Goal: Transaction & Acquisition: Purchase product/service

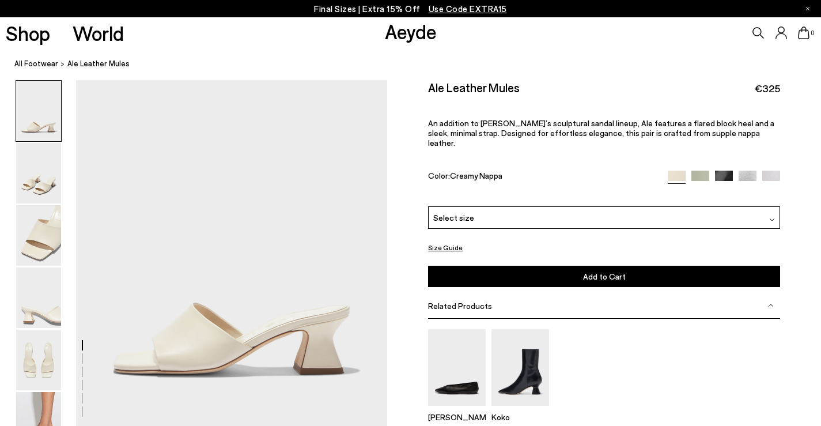
click at [508, 212] on div "Select size" at bounding box center [604, 217] width 352 height 22
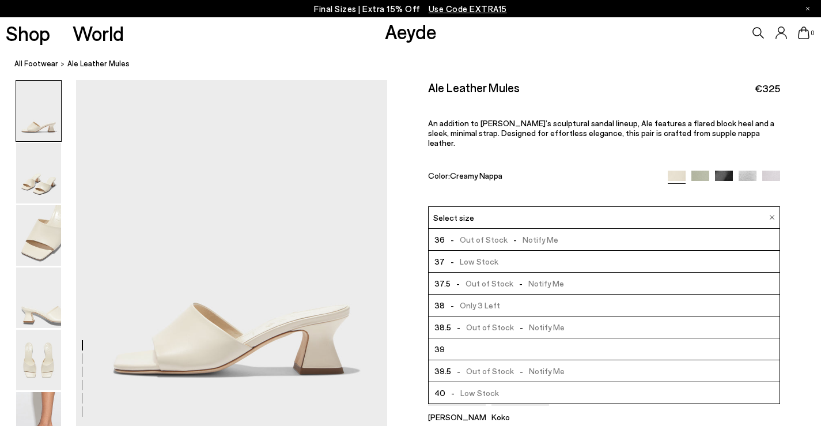
click at [719, 171] on img at bounding box center [724, 180] width 18 height 18
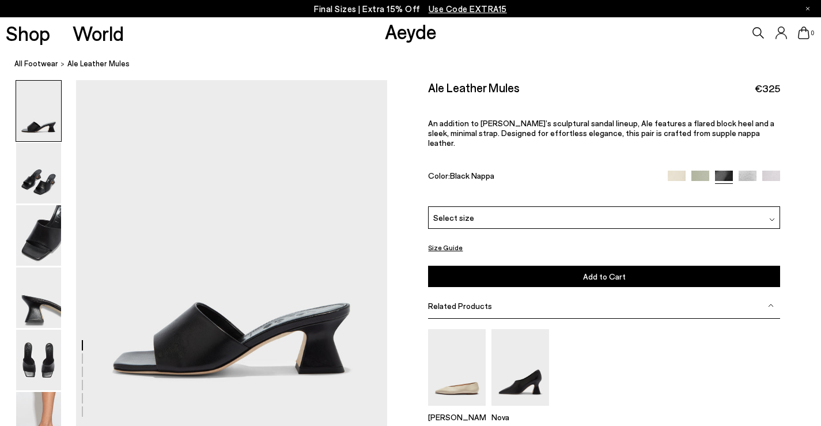
click at [661, 206] on div "Select size" at bounding box center [604, 217] width 352 height 22
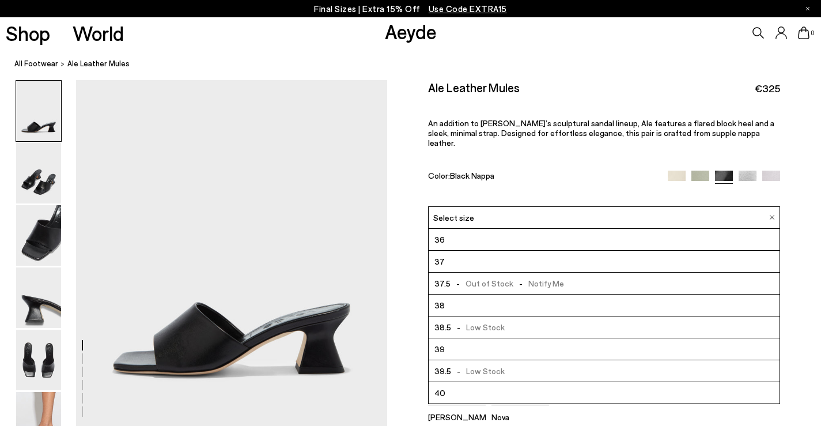
click at [701, 171] on img at bounding box center [701, 180] width 18 height 18
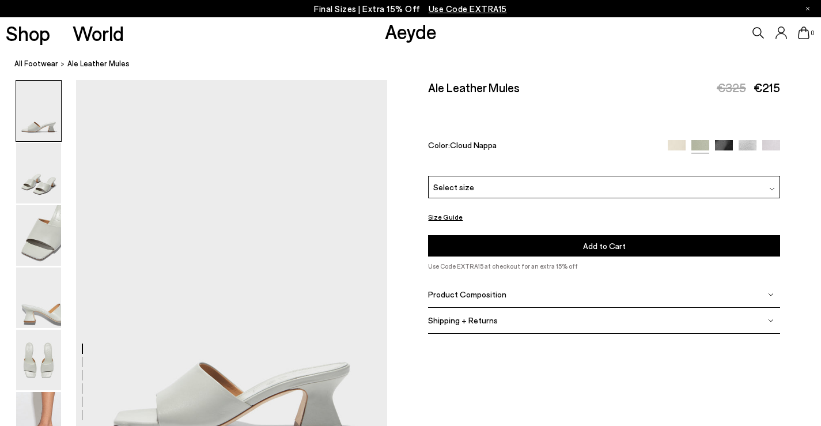
click at [677, 193] on div "Select size" at bounding box center [604, 187] width 352 height 22
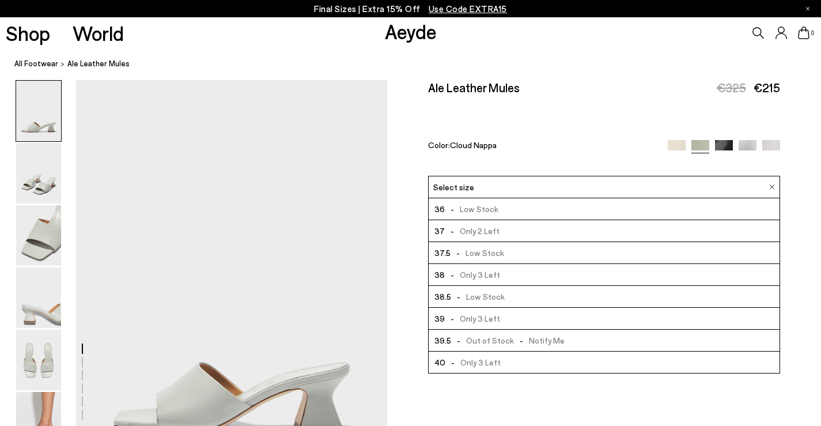
click at [601, 130] on div "Ale Leather Mules €325 €215 Color: Cloud Nappa" at bounding box center [604, 128] width 352 height 96
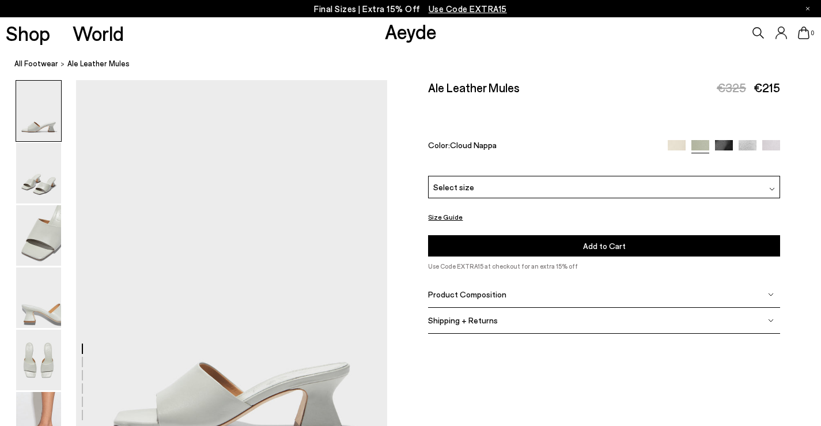
click at [677, 149] on img at bounding box center [677, 149] width 18 height 18
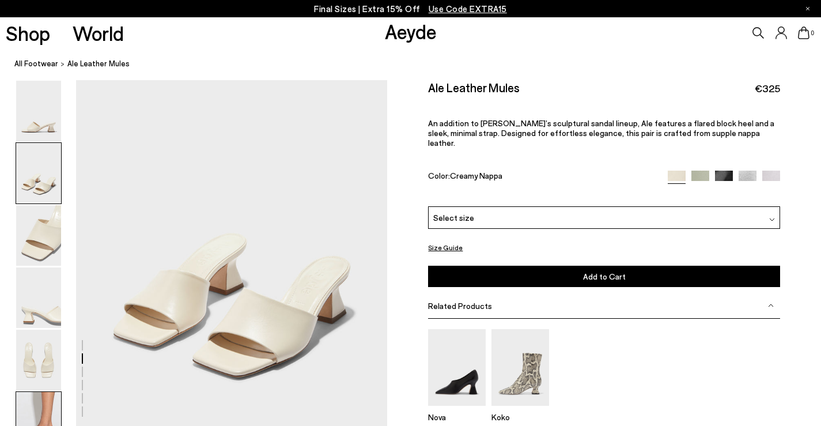
click at [36, 403] on img at bounding box center [38, 422] width 45 height 61
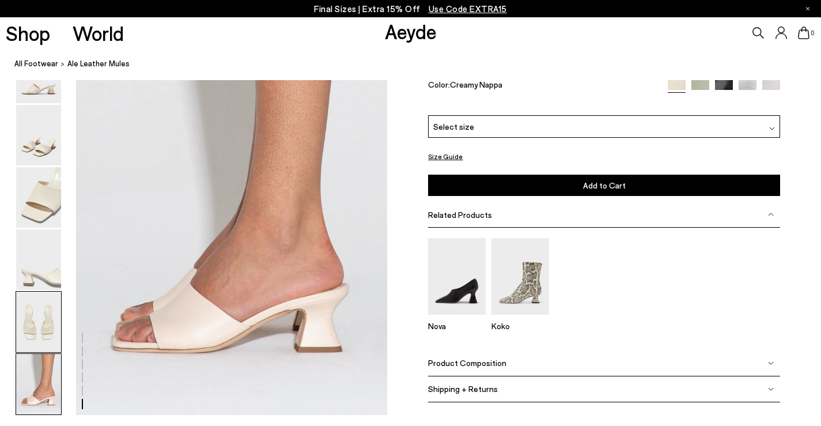
click at [31, 311] on img at bounding box center [38, 322] width 45 height 61
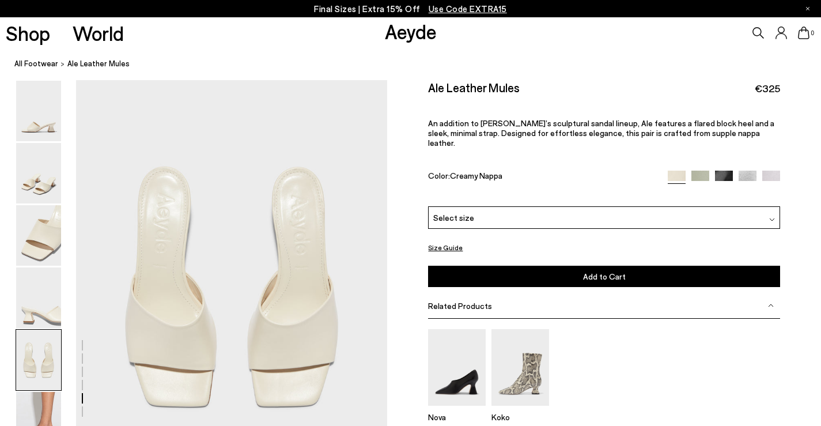
click at [565, 212] on div "Select size" at bounding box center [604, 217] width 352 height 22
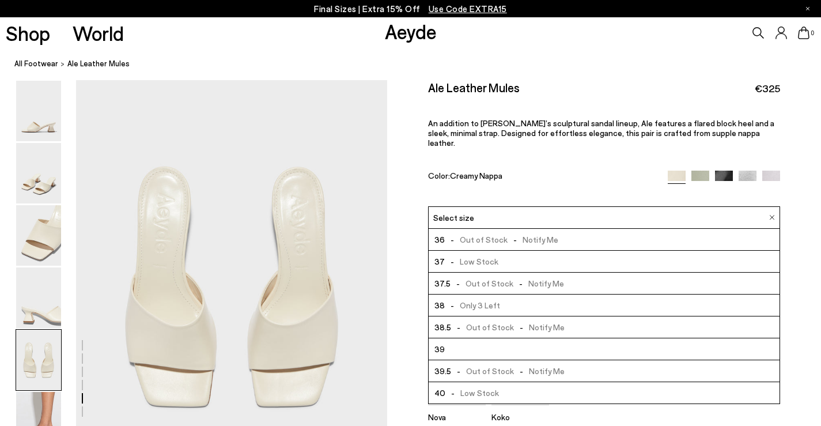
click at [563, 229] on li "36 - Out of Stock - Notify Me" at bounding box center [604, 240] width 350 height 22
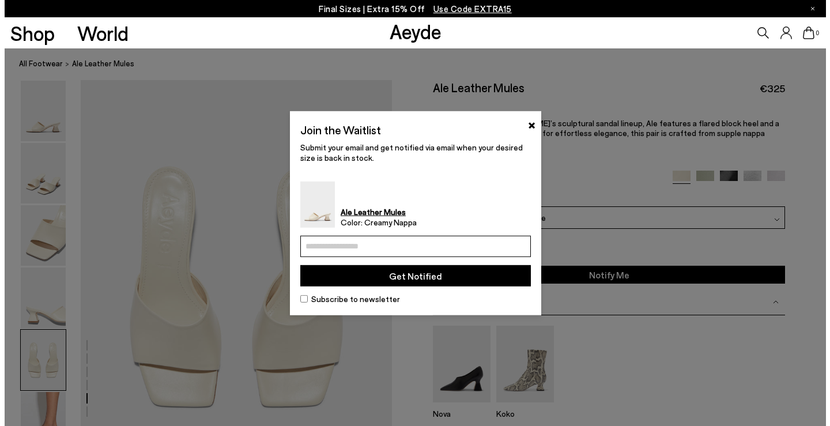
scroll to position [1610, 0]
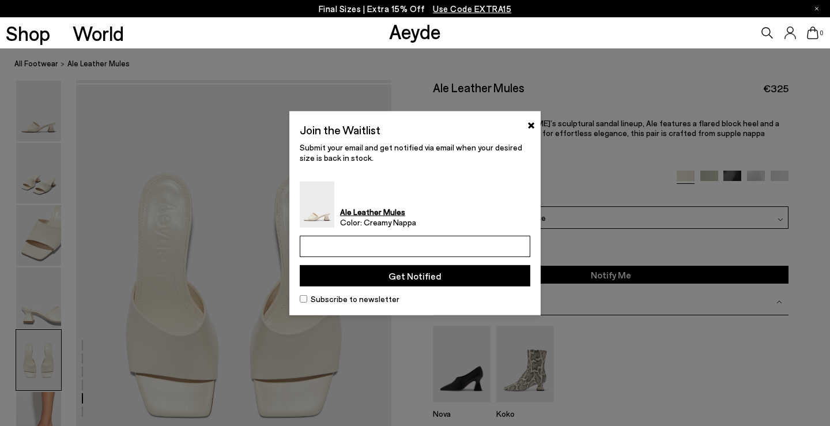
click at [455, 240] on input "email" at bounding box center [415, 246] width 231 height 21
type input "**********"
click at [420, 276] on button "Get Notified" at bounding box center [415, 275] width 231 height 21
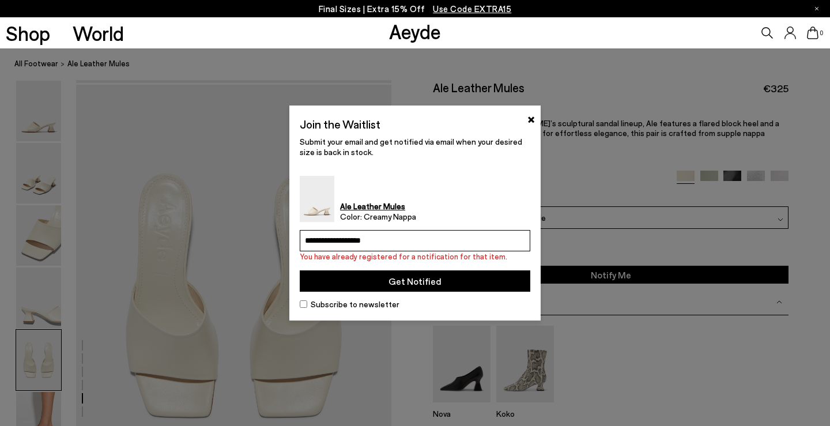
click at [525, 119] on div "Join the Waitlist ×" at bounding box center [415, 126] width 231 height 21
click at [528, 119] on button "×" at bounding box center [530, 118] width 7 height 14
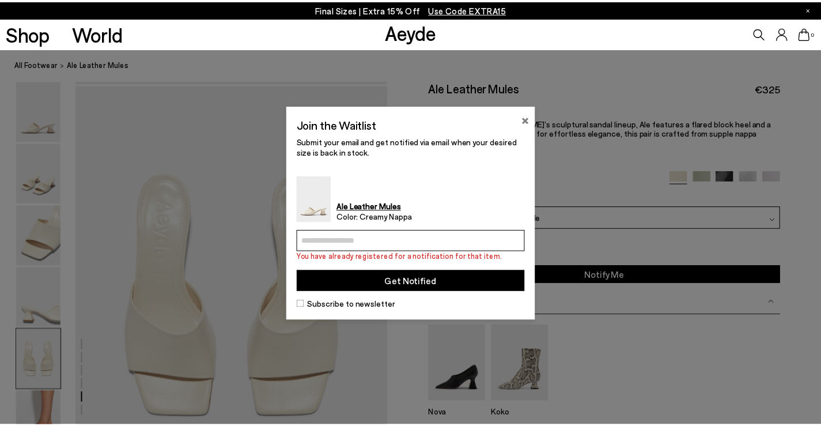
scroll to position [1599, 0]
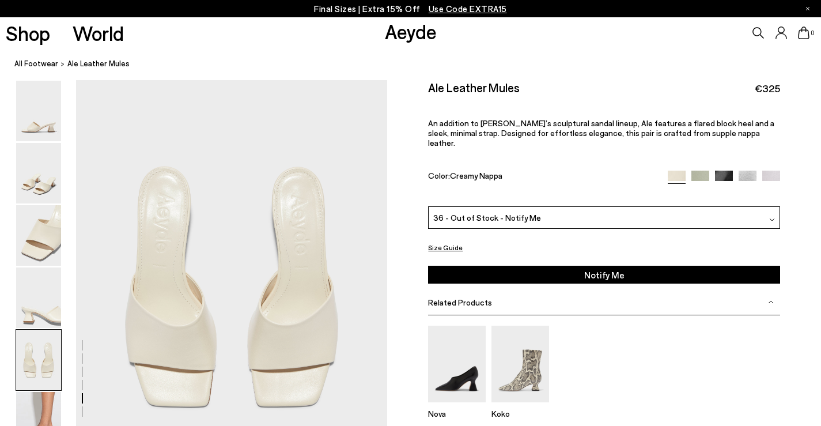
click at [514, 206] on div "36 - Out of Stock - Notify Me" at bounding box center [604, 217] width 352 height 22
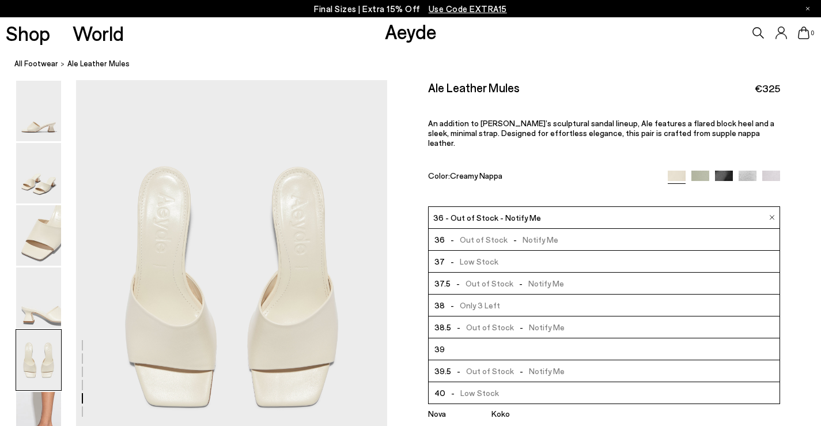
click at [799, 172] on div "Size Guide Shoes Belt Our shoes come in European sizing. The easiest way to mea…" at bounding box center [604, 291] width 434 height 422
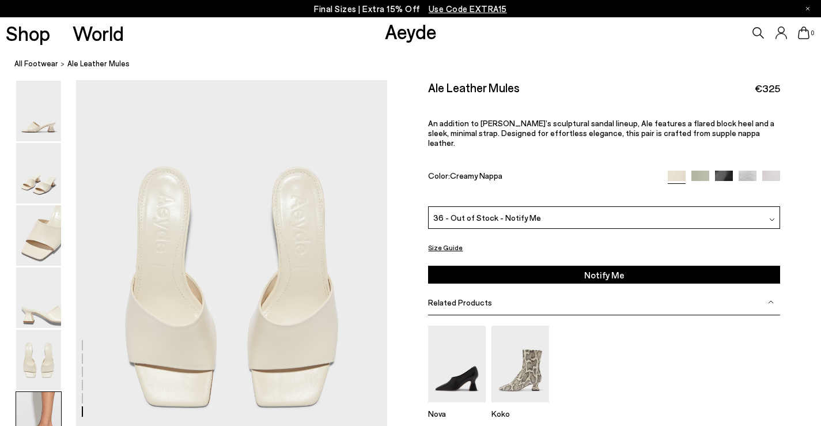
scroll to position [3099, 0]
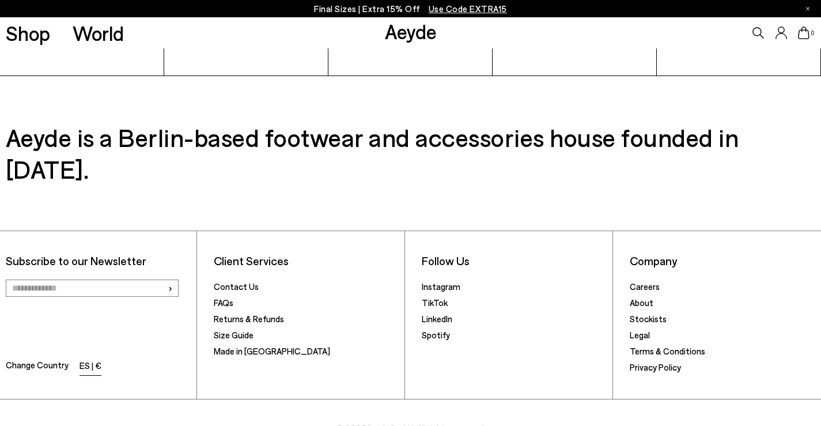
click at [95, 358] on li "ES | €" at bounding box center [91, 366] width 22 height 16
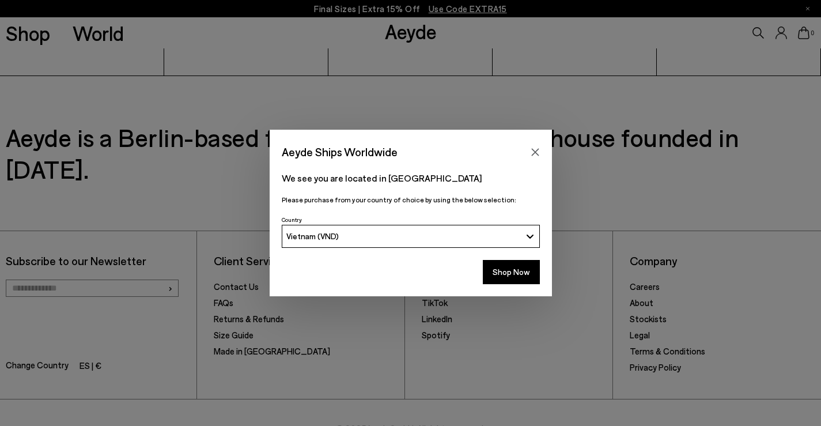
click at [422, 229] on button "Vietnam (VND)" at bounding box center [411, 236] width 258 height 23
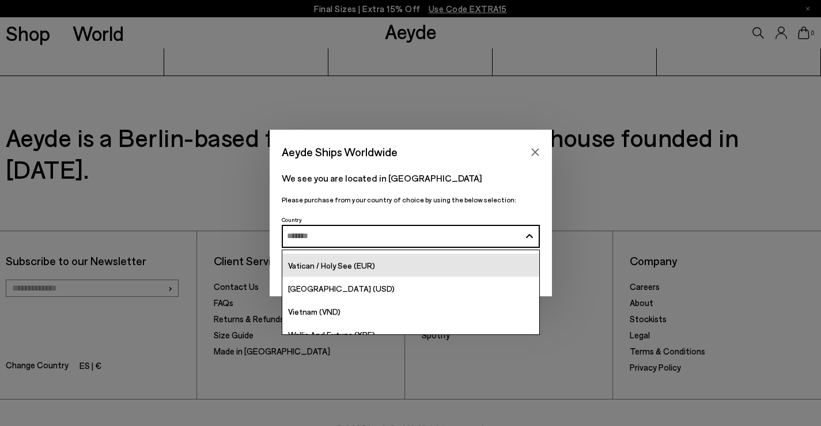
scroll to position [4492, 0]
click at [329, 262] on span "[GEOGRAPHIC_DATA] (GBP)" at bounding box center [341, 265] width 107 height 10
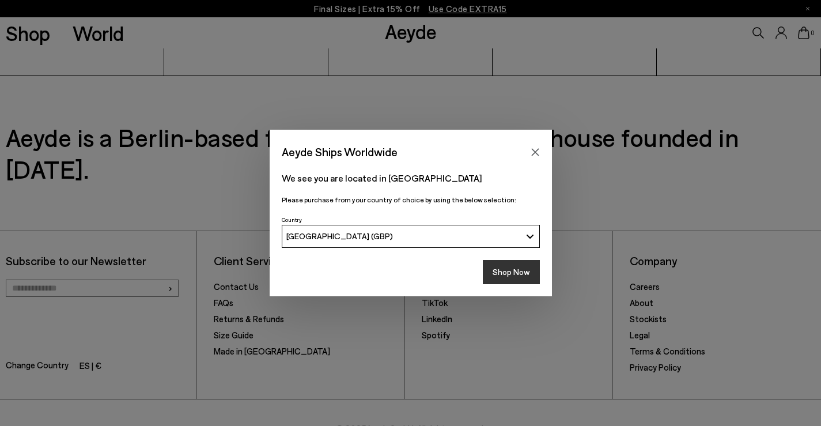
click at [531, 270] on button "Shop Now" at bounding box center [511, 272] width 57 height 24
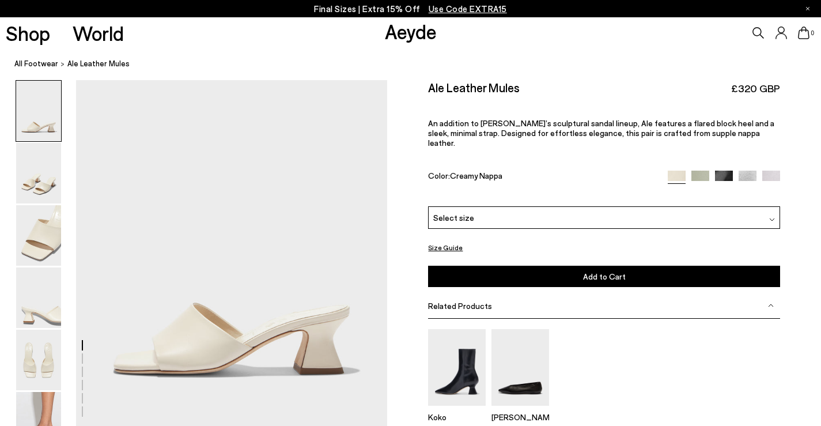
click at [534, 211] on div "Select size" at bounding box center [604, 217] width 352 height 22
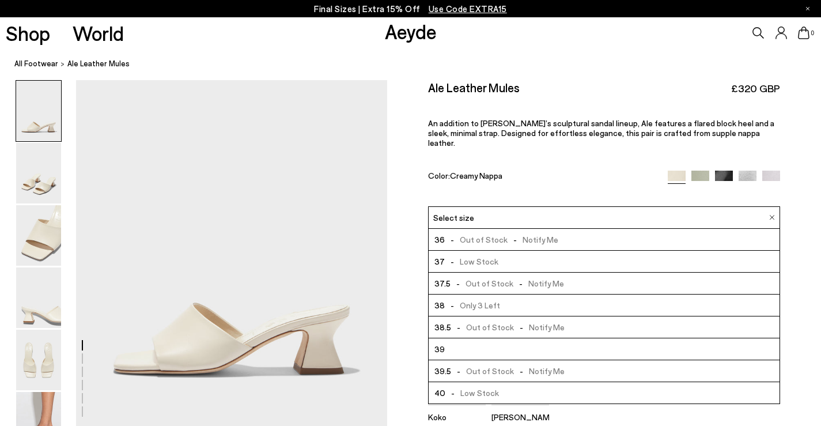
click at [538, 177] on div "Ale Leather Mules £320 GBP An addition to [PERSON_NAME]’s sculptural sandal lin…" at bounding box center [604, 143] width 352 height 126
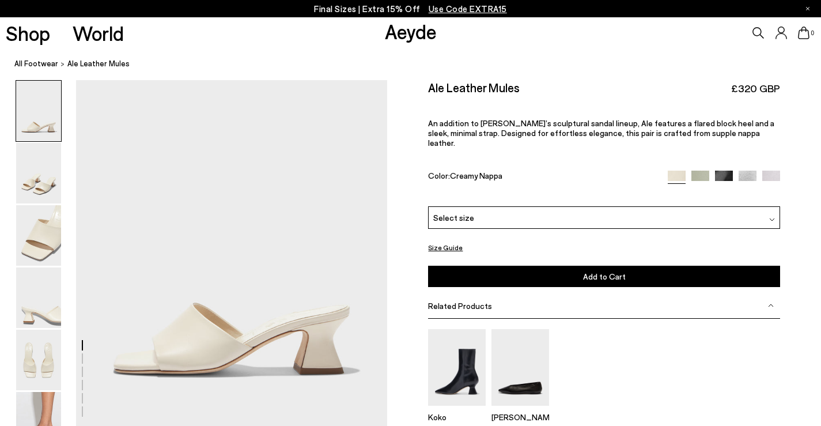
drag, startPoint x: 720, startPoint y: 10, endPoint x: 814, endPoint y: 266, distance: 272.2
click at [814, 266] on div "Size Guide Shoes Belt Our shoes come in European sizing. The easiest way to mea…" at bounding box center [604, 293] width 434 height 426
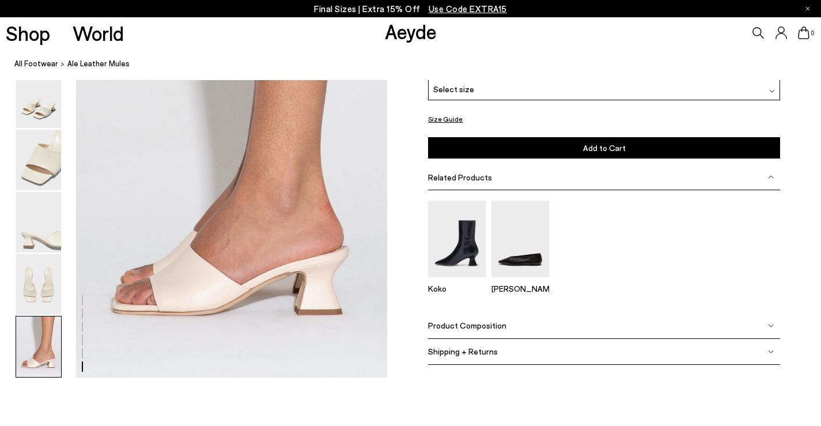
scroll to position [1902, 0]
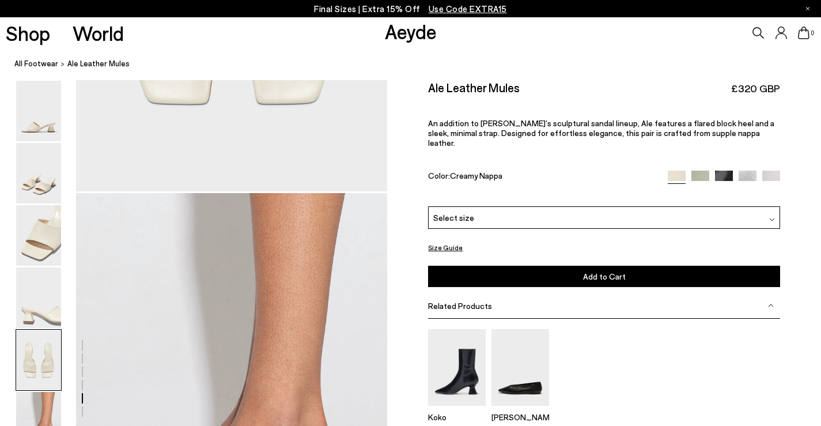
click at [722, 171] on img at bounding box center [724, 180] width 18 height 18
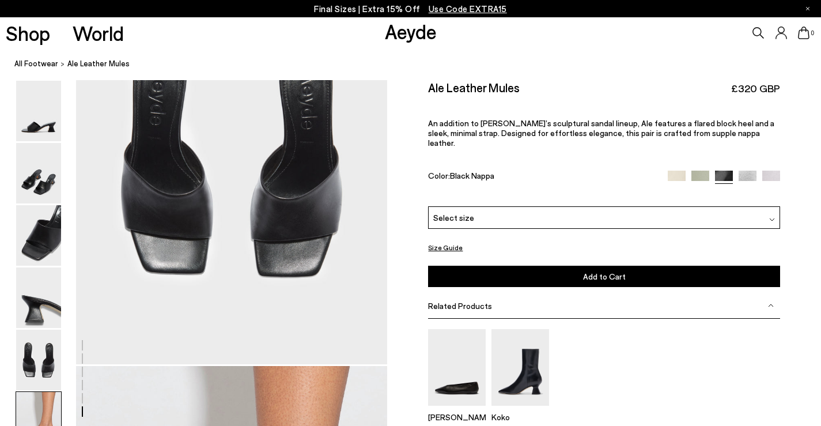
scroll to position [2075, 0]
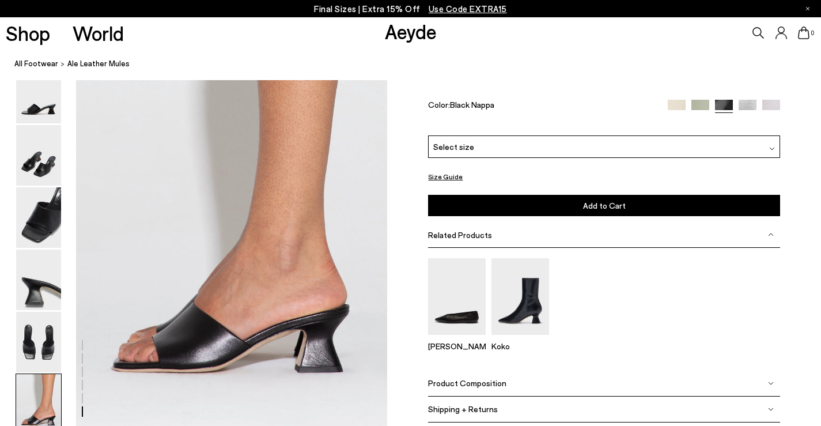
click at [628, 149] on div "Select size" at bounding box center [604, 146] width 352 height 22
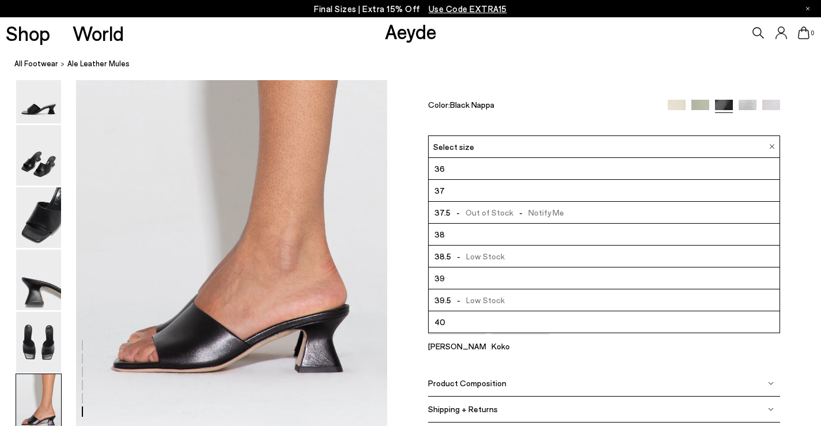
click at [680, 107] on img at bounding box center [677, 109] width 18 height 18
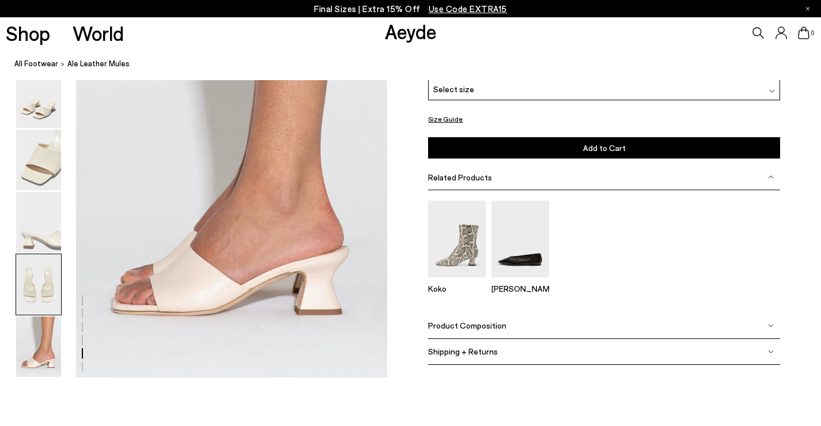
scroll to position [1844, 0]
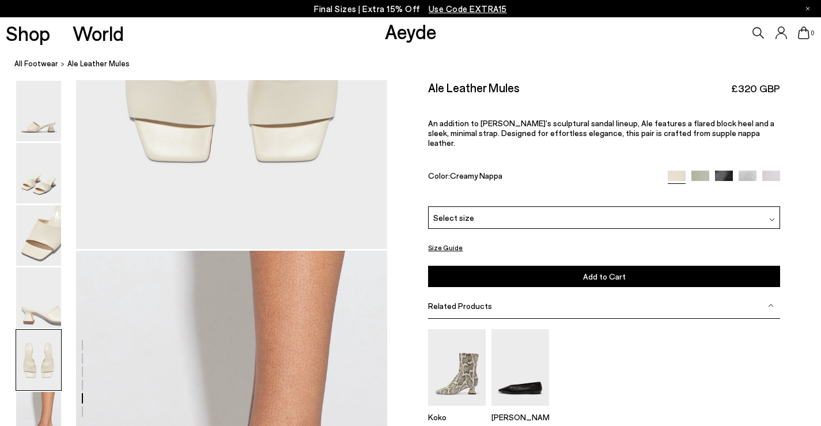
click at [550, 216] on div "Select size" at bounding box center [604, 217] width 352 height 22
